Goal: Find specific page/section: Find specific page/section

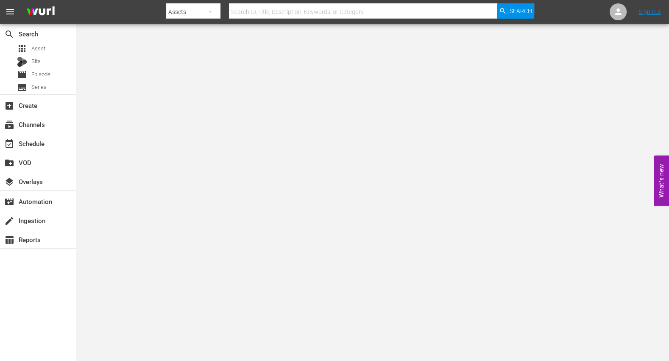
click at [601, 6] on nav "menu Search By Assets Search ID, Title, Description, Keywords, or Category Sear…" at bounding box center [334, 12] width 669 height 24
click at [601, 11] on link "Sign Out" at bounding box center [650, 11] width 22 height 7
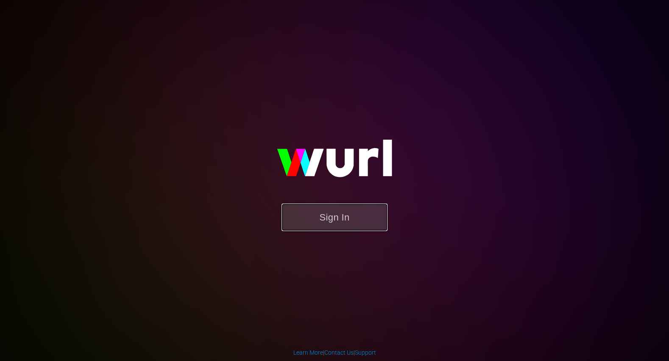
click at [367, 229] on button "Sign In" at bounding box center [334, 218] width 106 height 28
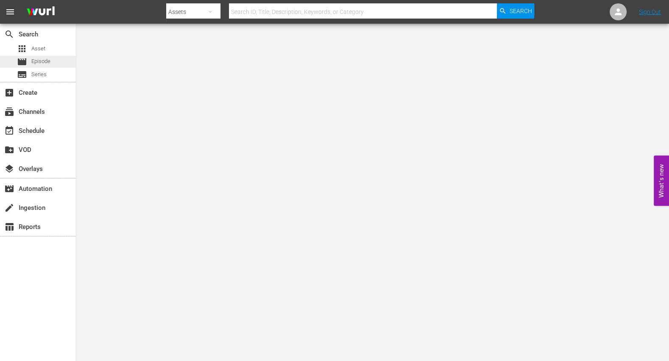
click at [41, 61] on span "Episode" at bounding box center [40, 61] width 19 height 8
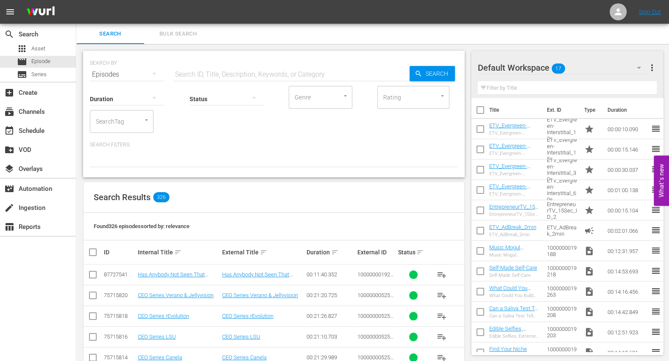
scroll to position [75, 0]
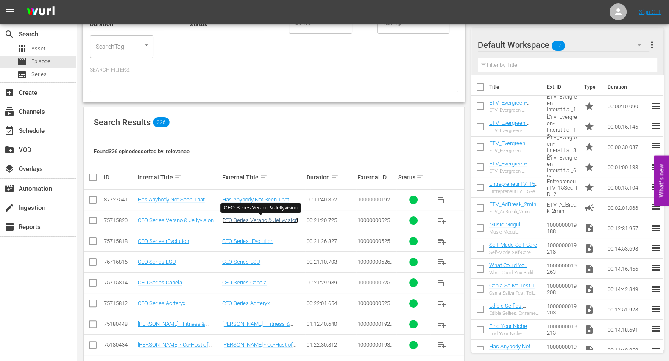
click at [244, 219] on link "CEO Series Verano & Jellyvision" at bounding box center [260, 220] width 76 height 6
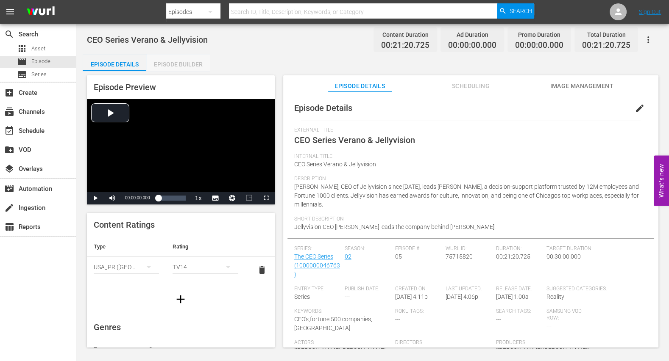
click at [196, 65] on div "Episode Builder" at bounding box center [178, 64] width 64 height 20
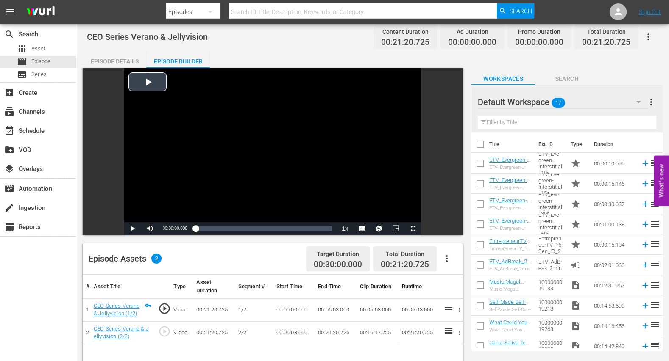
scroll to position [47, 0]
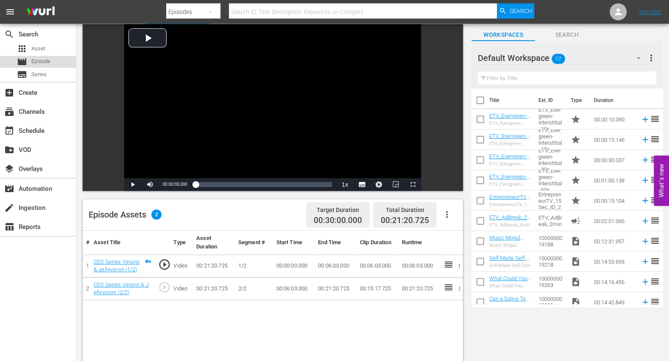
click at [50, 59] on span "Episode" at bounding box center [40, 61] width 19 height 8
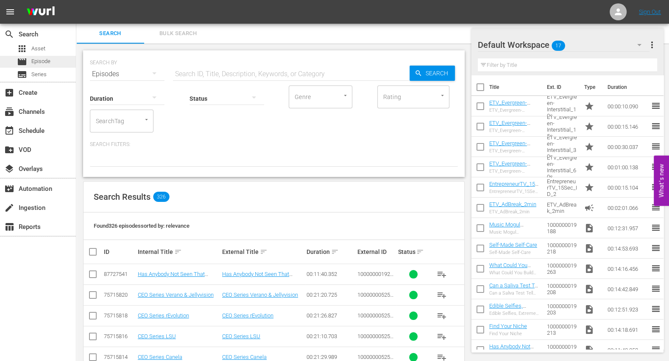
scroll to position [47, 0]
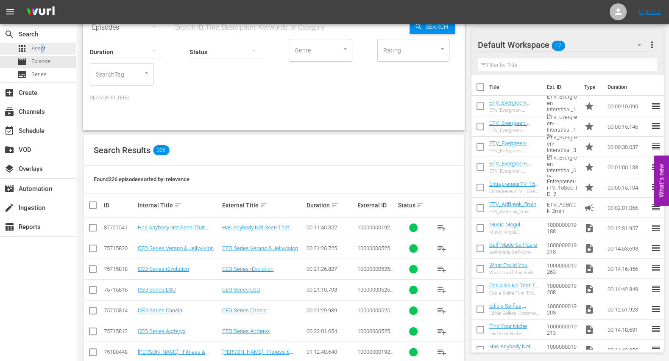
click at [42, 47] on span "Asset" at bounding box center [38, 48] width 14 height 8
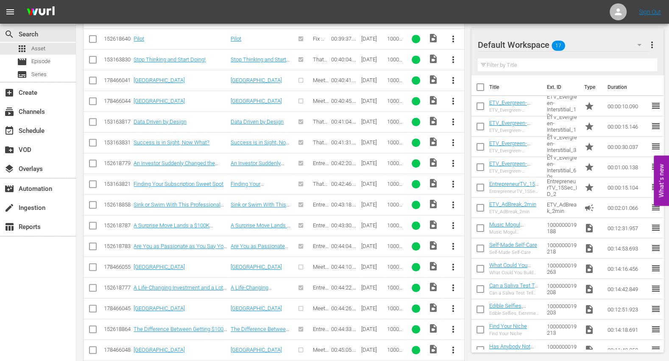
scroll to position [6940, 0]
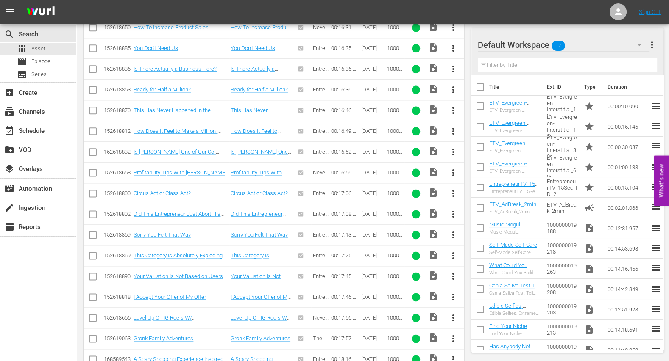
scroll to position [1064, 0]
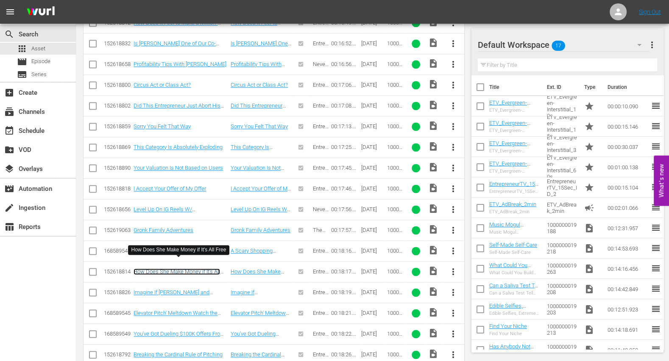
click at [149, 269] on link "How Does She Make Money if It's All Free" at bounding box center [176, 275] width 86 height 13
